Goal: Find specific page/section: Find specific page/section

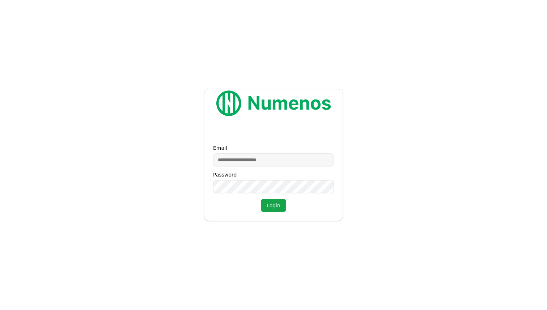
type input "**********"
click at [271, 209] on button "Login" at bounding box center [273, 205] width 25 height 13
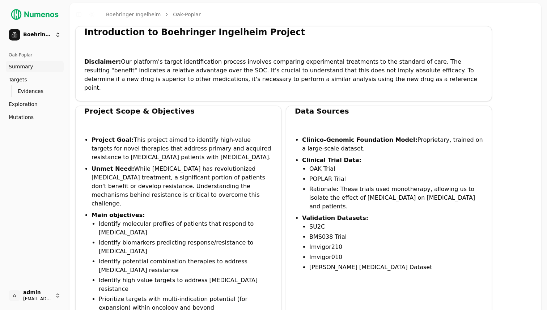
click at [15, 84] on link "Targets" at bounding box center [35, 80] width 58 height 12
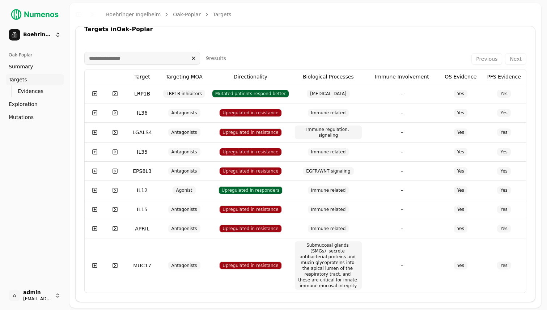
click at [13, 117] on span "Mutations" at bounding box center [21, 117] width 25 height 7
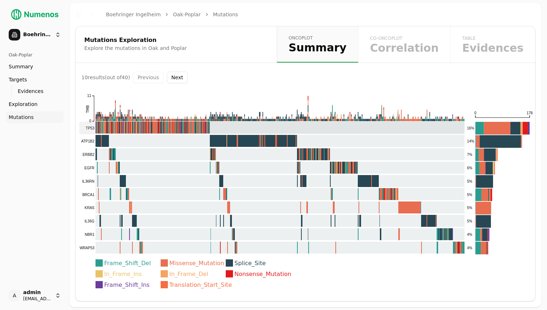
click at [273, 129] on rect at bounding box center [271, 127] width 385 height 13
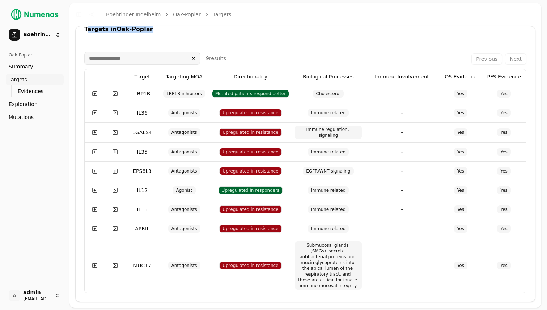
drag, startPoint x: 88, startPoint y: 31, endPoint x: 177, endPoint y: 30, distance: 88.9
click at [177, 30] on div "Targets in Oak-Poplar" at bounding box center [305, 29] width 442 height 6
click at [167, 34] on div "Targets in Oak-Poplar 9 result s Previous Next Target Targeting MOA Directional…" at bounding box center [305, 164] width 460 height 276
click at [32, 117] on link "Mutations" at bounding box center [35, 117] width 58 height 12
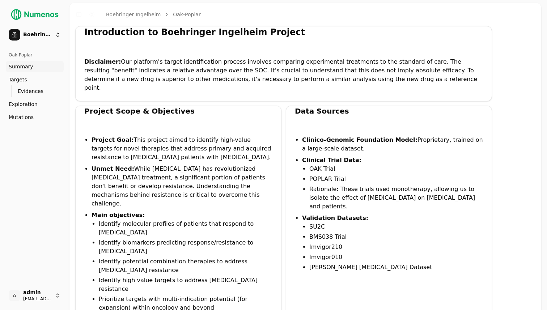
click at [28, 120] on span "Mutations" at bounding box center [21, 117] width 25 height 7
